Goal: Task Accomplishment & Management: Manage account settings

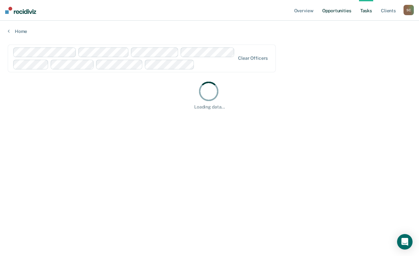
click at [335, 10] on link "Opportunities" at bounding box center [336, 10] width 31 height 21
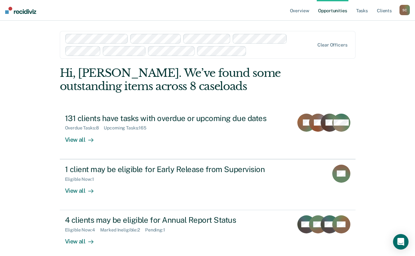
scroll to position [31, 0]
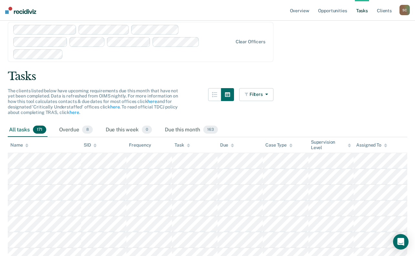
scroll to position [32, 0]
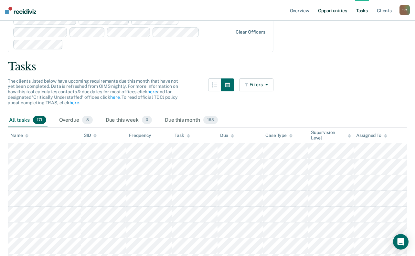
click at [328, 7] on link "Opportunities" at bounding box center [331, 10] width 31 height 21
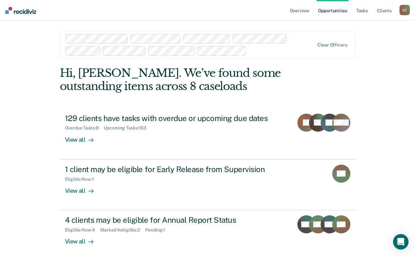
scroll to position [31, 0]
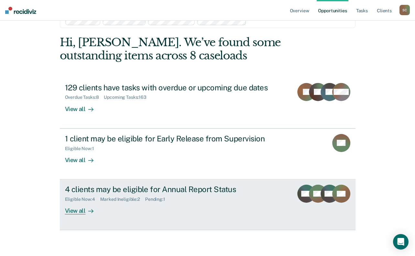
click at [88, 207] on div at bounding box center [90, 210] width 8 height 7
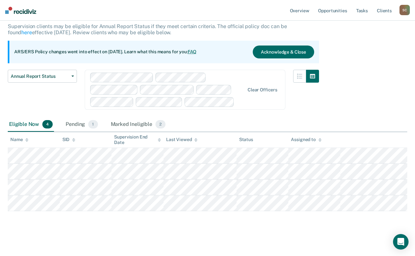
scroll to position [41, 0]
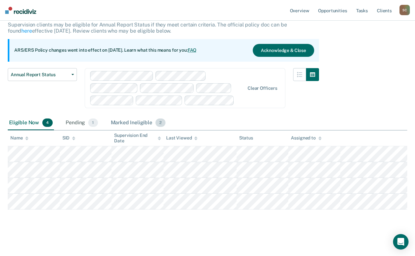
click at [125, 118] on div "Marked Ineligible 2" at bounding box center [137, 123] width 57 height 14
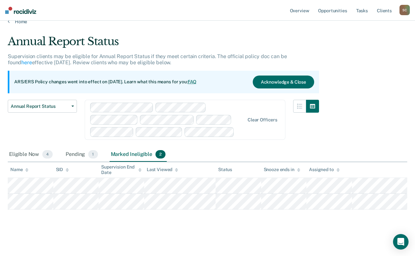
click at [70, 156] on div "Pending 1" at bounding box center [81, 155] width 35 height 14
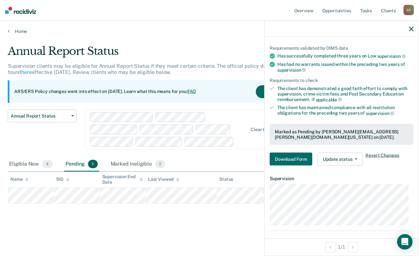
scroll to position [46, 0]
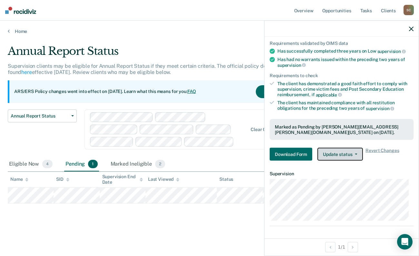
click at [354, 157] on button "Update status" at bounding box center [341, 154] width 46 height 13
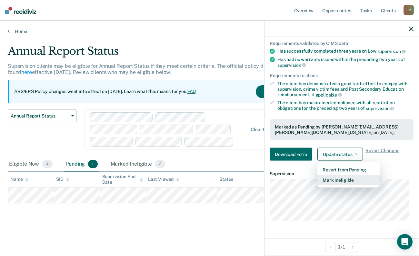
click at [353, 180] on button "Mark Ineligible" at bounding box center [349, 180] width 62 height 10
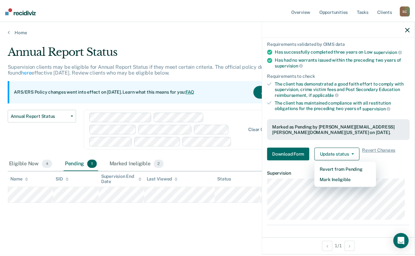
scroll to position [10, 0]
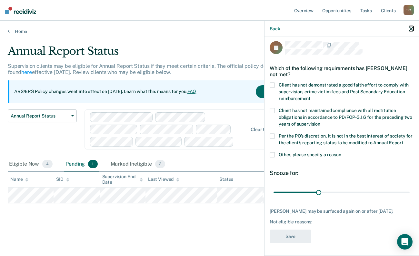
click at [411, 26] on icon "button" at bounding box center [411, 28] width 5 height 5
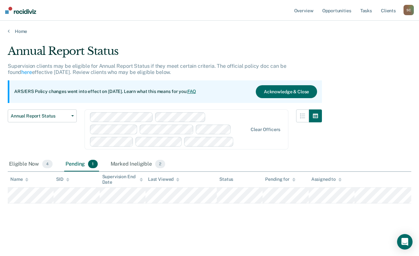
click at [190, 17] on nav "Overview Opportunities Tasks Client s Sabrina Callesto S C Profile How it works…" at bounding box center [209, 10] width 419 height 21
click at [31, 11] on img at bounding box center [20, 10] width 31 height 7
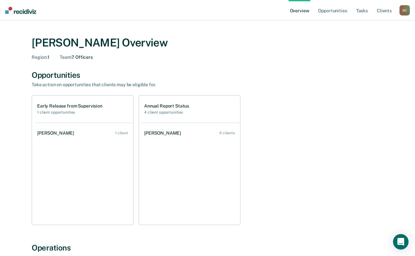
click at [328, 63] on div "Sabrina Callesto Overview Region : 1 Team : 7 Officers" at bounding box center [207, 46] width 351 height 37
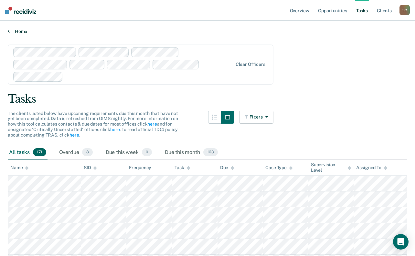
click at [22, 31] on link "Home" at bounding box center [207, 31] width 399 height 6
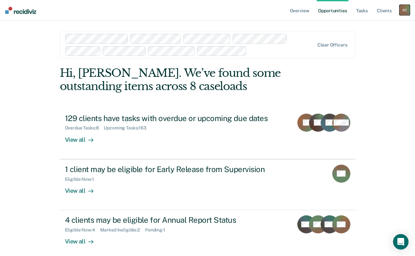
click at [403, 13] on div "S C" at bounding box center [404, 10] width 10 height 10
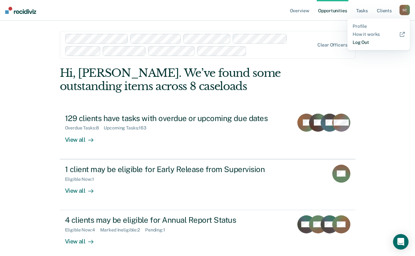
click at [378, 42] on link "Log Out" at bounding box center [378, 42] width 52 height 5
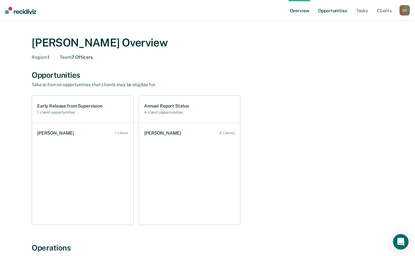
click at [327, 9] on link "Opportunities" at bounding box center [331, 10] width 31 height 21
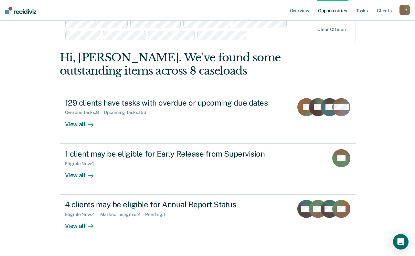
scroll to position [31, 0]
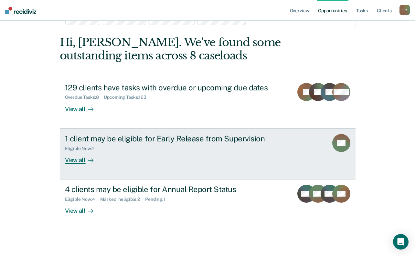
click at [78, 158] on div "View all" at bounding box center [83, 157] width 36 height 13
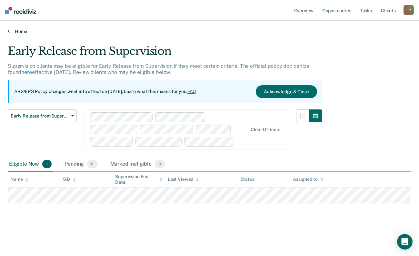
click at [23, 31] on link "Home" at bounding box center [210, 31] width 404 height 6
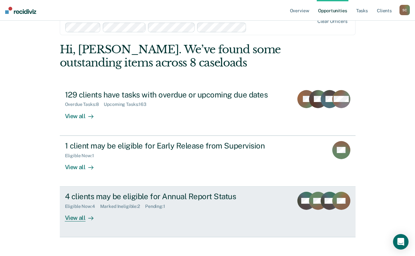
scroll to position [31, 0]
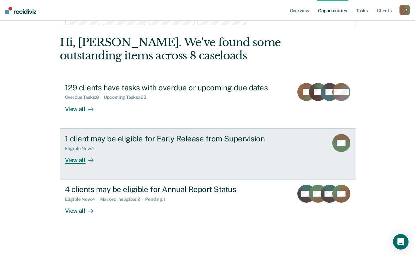
click at [168, 151] on div "Eligible Now : 1" at bounding box center [178, 147] width 227 height 8
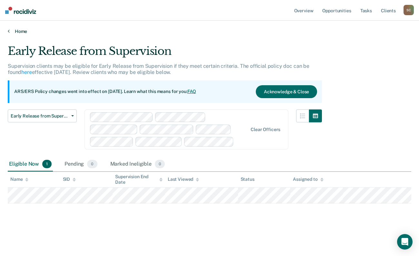
click at [19, 30] on link "Home" at bounding box center [210, 31] width 404 height 6
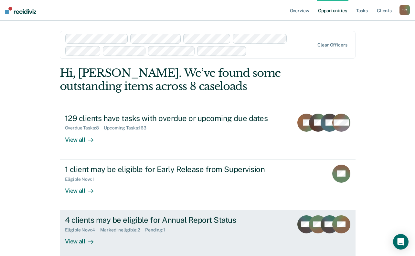
click at [189, 219] on div "4 clients may be eligible for Annual Report Status" at bounding box center [176, 219] width 223 height 9
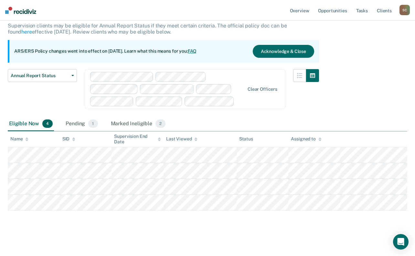
scroll to position [41, 0]
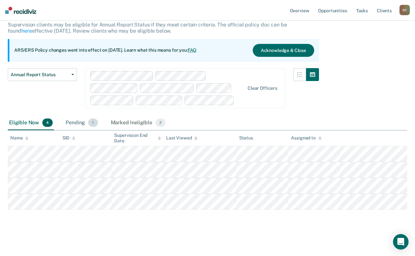
click at [71, 122] on div "Pending 1" at bounding box center [81, 123] width 35 height 14
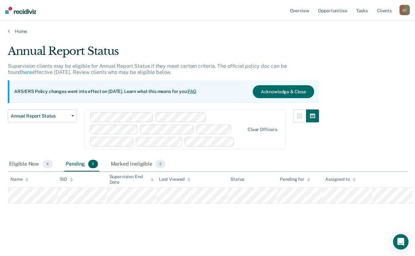
scroll to position [0, 0]
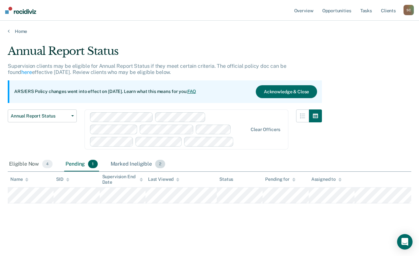
click at [137, 161] on div "Marked Ineligible 2" at bounding box center [137, 164] width 57 height 14
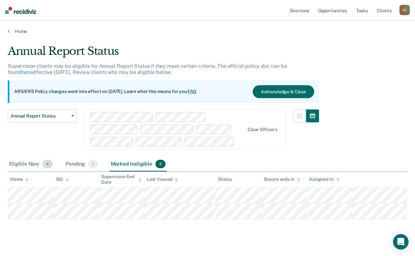
click at [33, 162] on div "Eligible Now 4" at bounding box center [31, 164] width 46 height 14
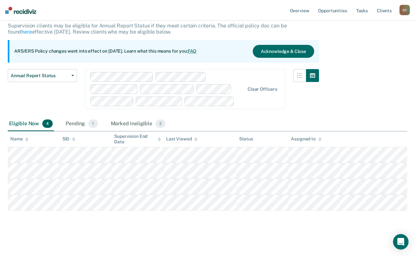
scroll to position [41, 0]
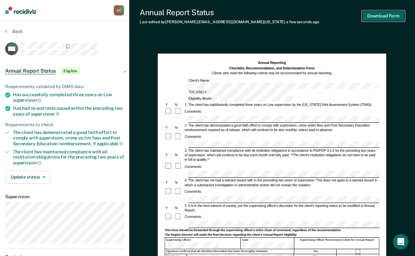
click at [379, 15] on button "Download Form" at bounding box center [383, 16] width 43 height 11
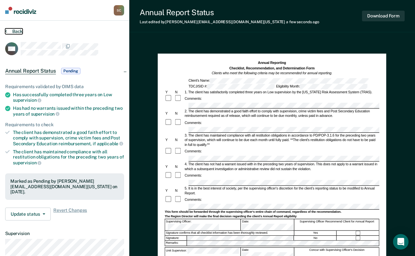
click at [18, 31] on button "Back" at bounding box center [13, 31] width 17 height 6
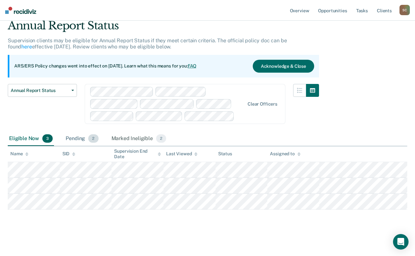
click at [77, 137] on div "Pending 2" at bounding box center [81, 139] width 35 height 14
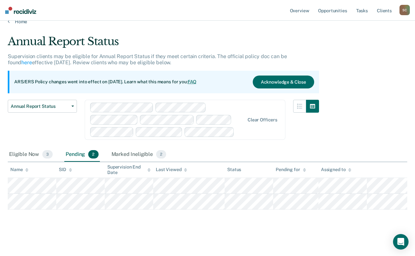
scroll to position [10, 0]
click at [31, 153] on div "Eligible Now 3" at bounding box center [31, 155] width 46 height 14
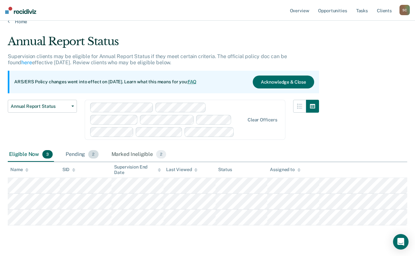
click at [84, 153] on div "Pending 2" at bounding box center [81, 155] width 35 height 14
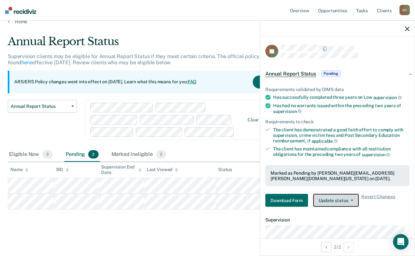
click at [348, 200] on span "button" at bounding box center [350, 200] width 5 height 1
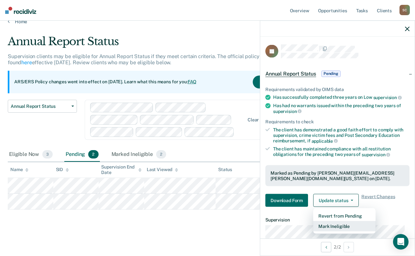
click at [346, 229] on button "Mark Ineligible" at bounding box center [344, 226] width 62 height 10
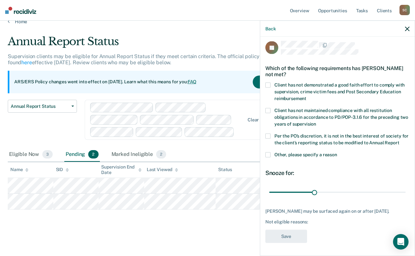
click at [272, 155] on label "Other, please specify a reason" at bounding box center [337, 155] width 144 height 7
click at [337, 152] on input "Other, please specify a reason" at bounding box center [337, 152] width 0 height 0
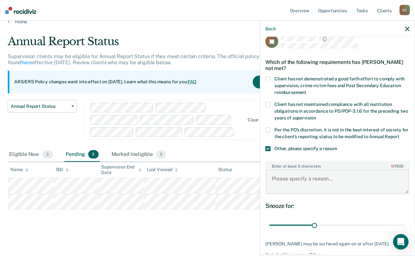
click at [301, 186] on textarea "Enter at least 3 characters 0 / 1600" at bounding box center [337, 182] width 143 height 24
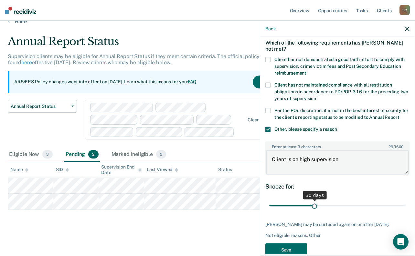
scroll to position [49, 0]
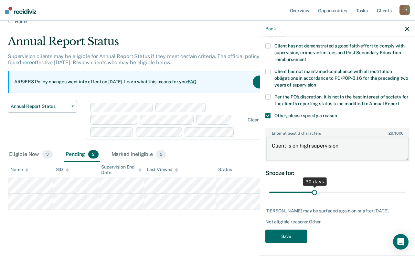
type textarea "Client is on high supervision"
drag, startPoint x: 312, startPoint y: 191, endPoint x: 449, endPoint y: 190, distance: 137.2
type input "90"
click at [405, 190] on input "range" at bounding box center [337, 192] width 136 height 11
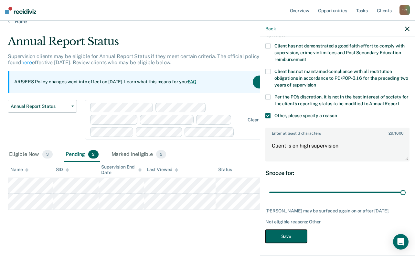
click at [296, 240] on button "Save" at bounding box center [286, 236] width 42 height 13
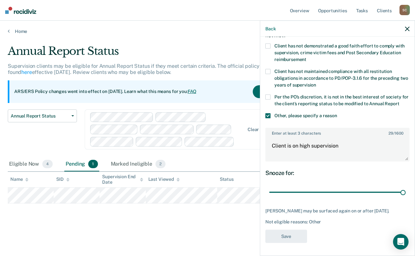
scroll to position [0, 0]
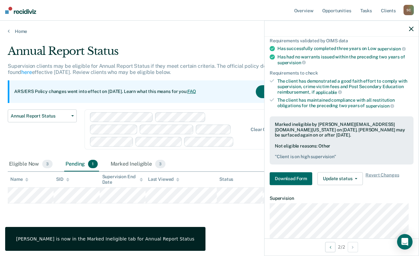
click at [414, 27] on div at bounding box center [342, 29] width 154 height 16
click at [413, 26] on icon "button" at bounding box center [411, 28] width 5 height 5
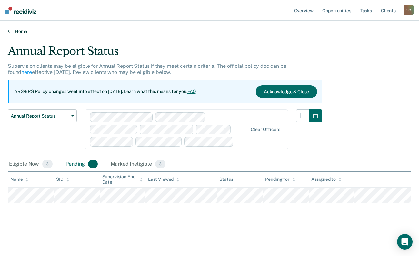
click at [202, 32] on link "Home" at bounding box center [210, 31] width 404 height 6
